Goal: Task Accomplishment & Management: Use online tool/utility

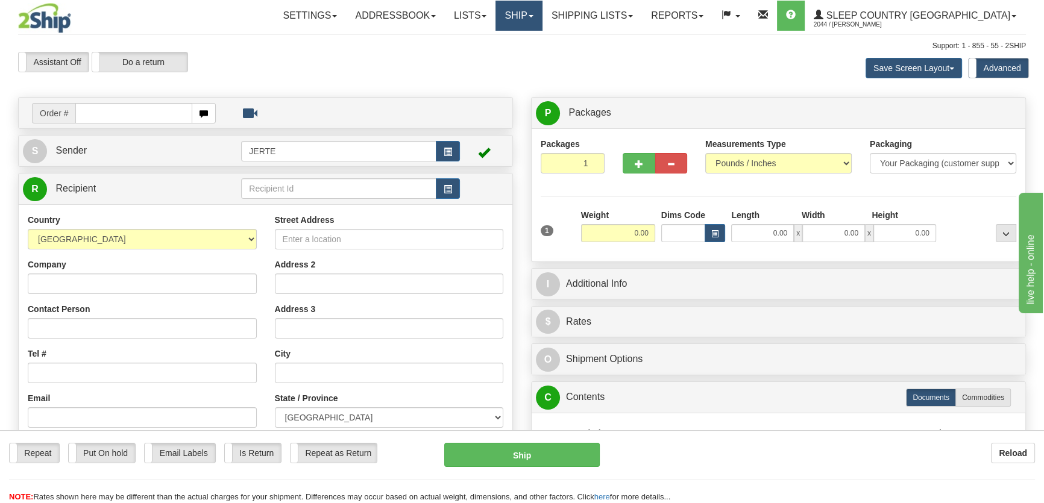
click at [542, 16] on link "Ship" at bounding box center [518, 16] width 46 height 30
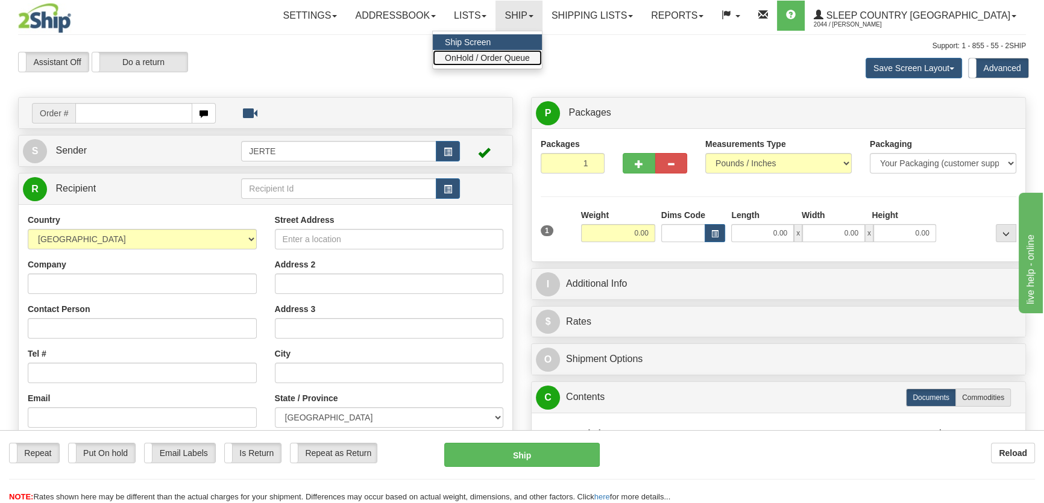
click at [530, 55] on span "OnHold / Order Queue" at bounding box center [487, 58] width 85 height 10
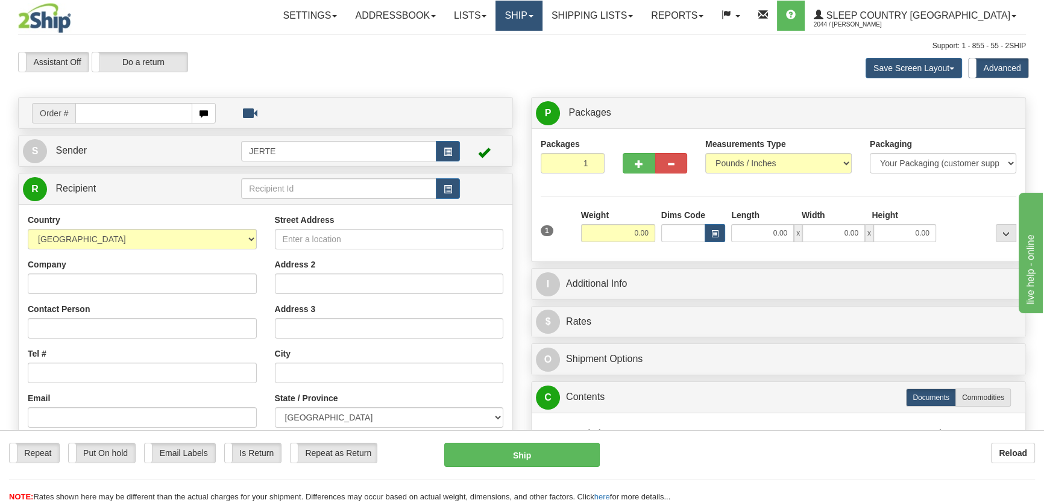
click at [542, 8] on link "Ship" at bounding box center [518, 16] width 46 height 30
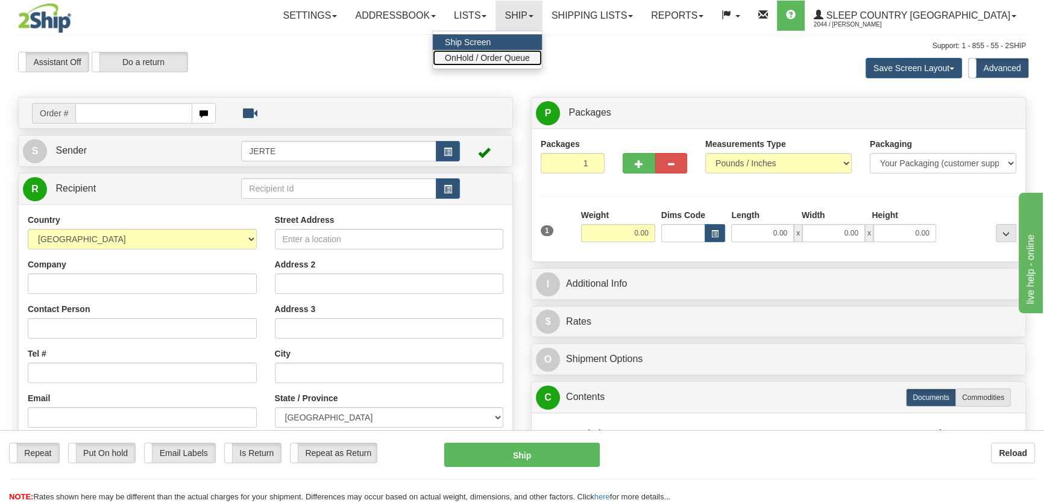
click at [530, 60] on span "OnHold / Order Queue" at bounding box center [487, 58] width 85 height 10
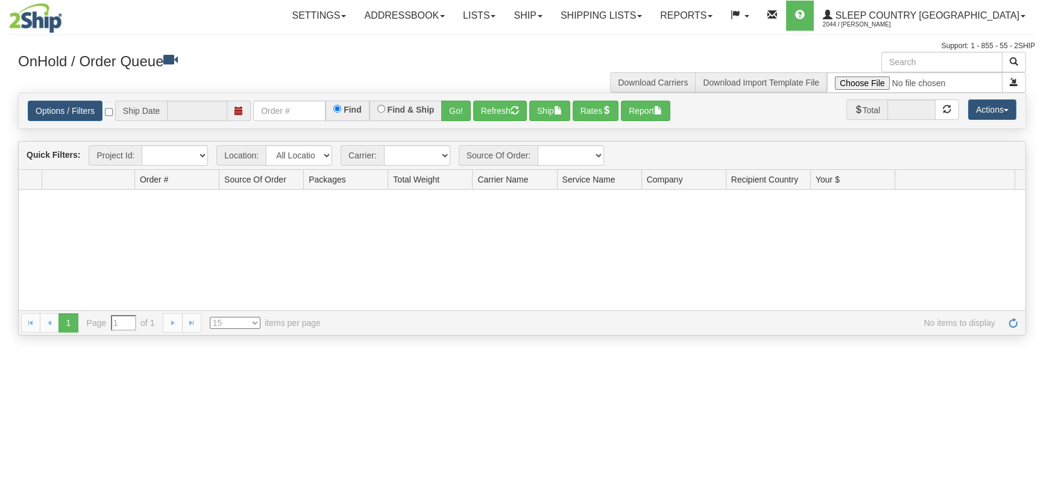
type input "[DATE]"
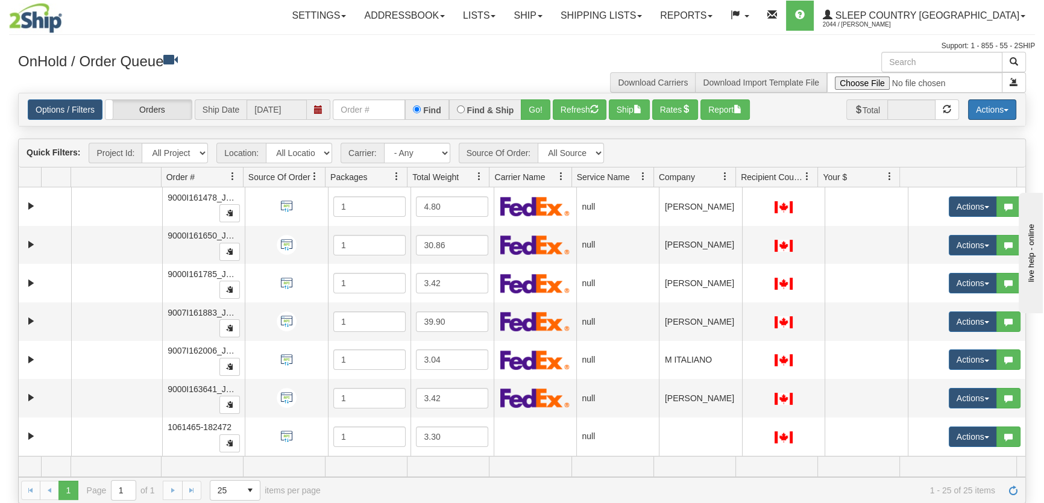
click at [1006, 104] on button "Actions" at bounding box center [992, 109] width 48 height 20
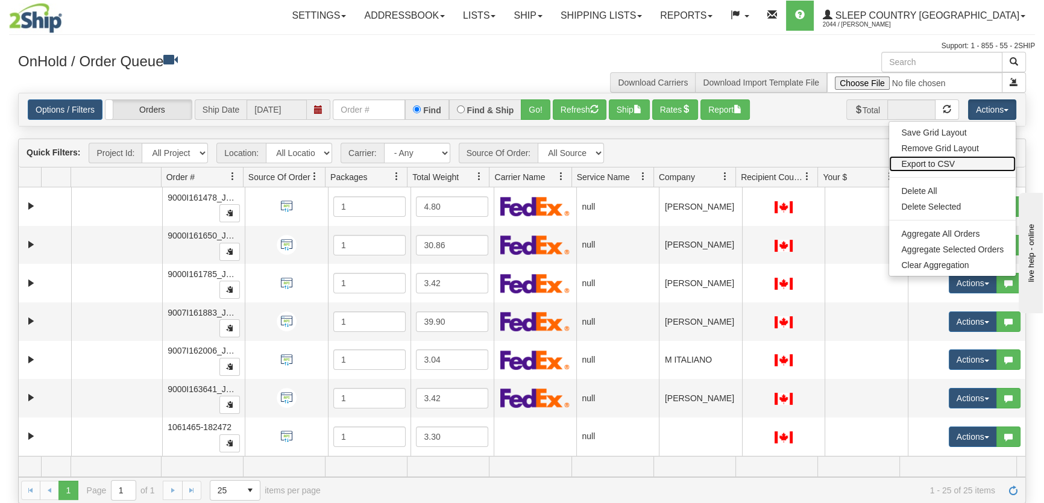
click at [948, 163] on link "Export to CSV" at bounding box center [952, 164] width 127 height 16
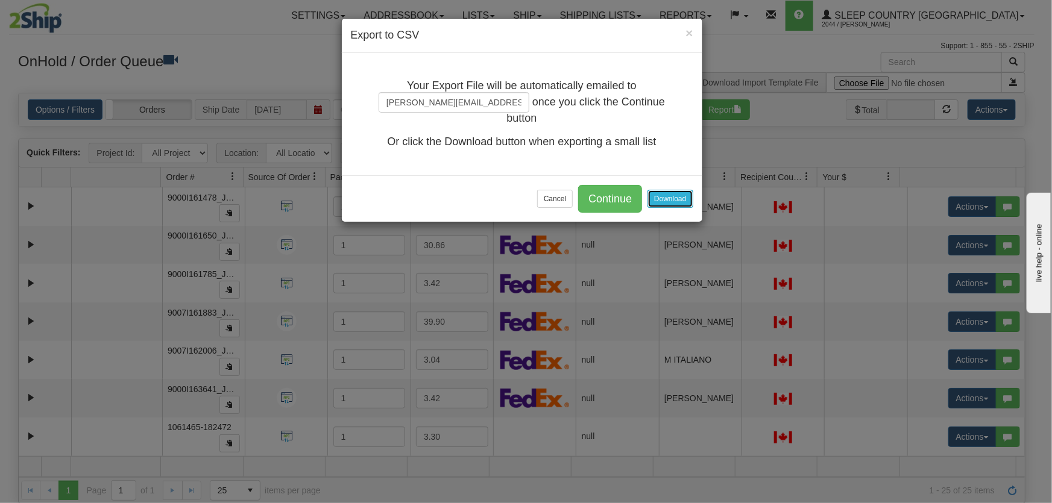
click at [686, 195] on button "Download" at bounding box center [669, 199] width 45 height 18
click at [542, 199] on button "Cancel" at bounding box center [555, 199] width 36 height 18
